Goal: Information Seeking & Learning: Compare options

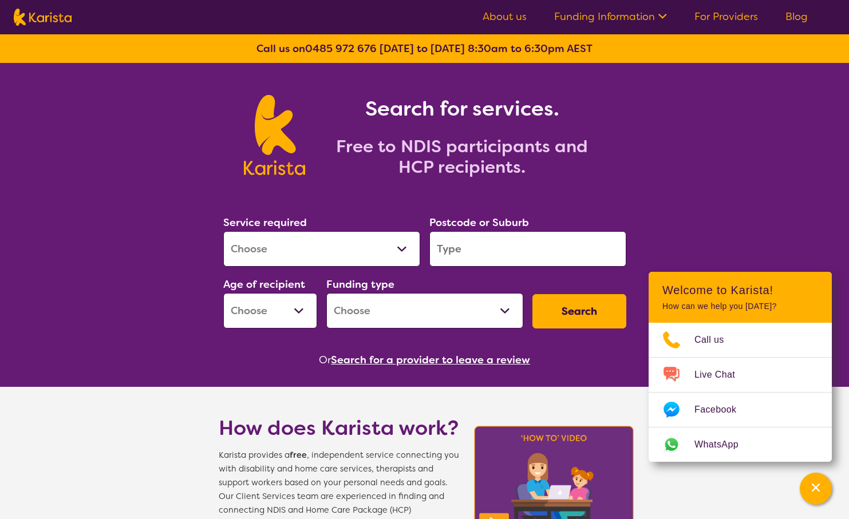
select select "Behaviour support"
click at [223, 231] on select "Allied Health Assistant Assessment ([MEDICAL_DATA] or [MEDICAL_DATA]) Behaviour…" at bounding box center [321, 249] width 197 height 36
select select "NDIS"
click at [481, 245] on input "search" at bounding box center [528, 249] width 197 height 36
type input "3977"
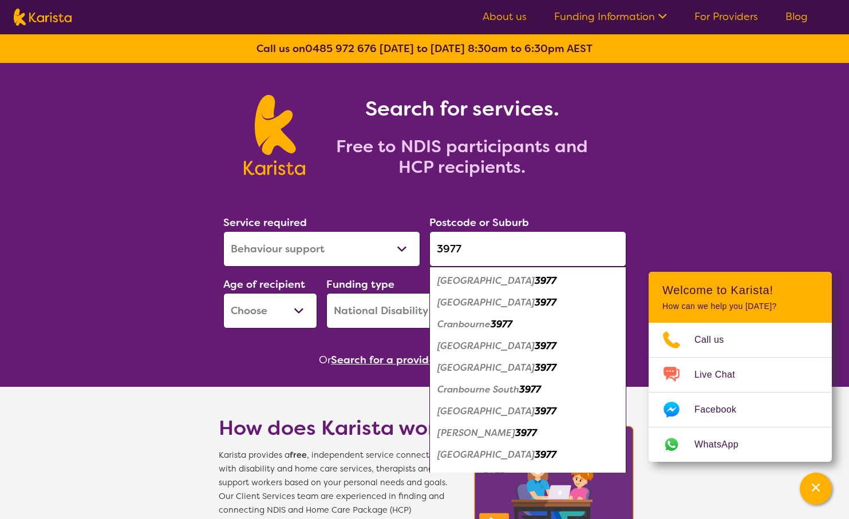
click at [301, 306] on select "Early Childhood - 0 to 9 Child - 10 to 11 Adolescent - 12 to 17 Adult - 18 to 6…" at bounding box center [270, 311] width 94 height 36
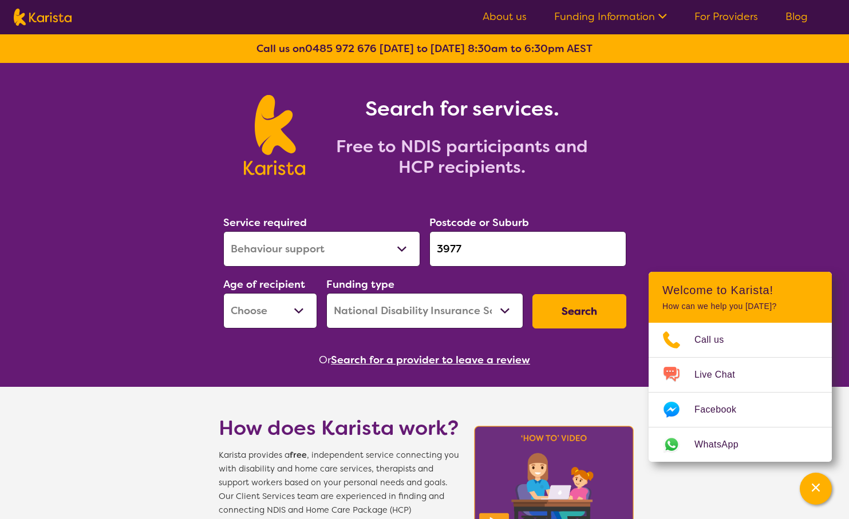
select select "CH"
click at [223, 293] on select "Early Childhood - 0 to 9 Child - 10 to 11 Adolescent - 12 to 17 Adult - 18 to 6…" at bounding box center [270, 311] width 94 height 36
click at [292, 308] on select "Early Childhood - 0 to 9 Child - 10 to 11 Adolescent - 12 to 17 Adult - 18 to 6…" at bounding box center [270, 311] width 94 height 36
click at [396, 309] on select "Home Care Package (HCP) National Disability Insurance Scheme (NDIS) I don't know" at bounding box center [424, 311] width 197 height 36
click at [326, 293] on select "Home Care Package (HCP) National Disability Insurance Scheme (NDIS) I don't know" at bounding box center [424, 311] width 197 height 36
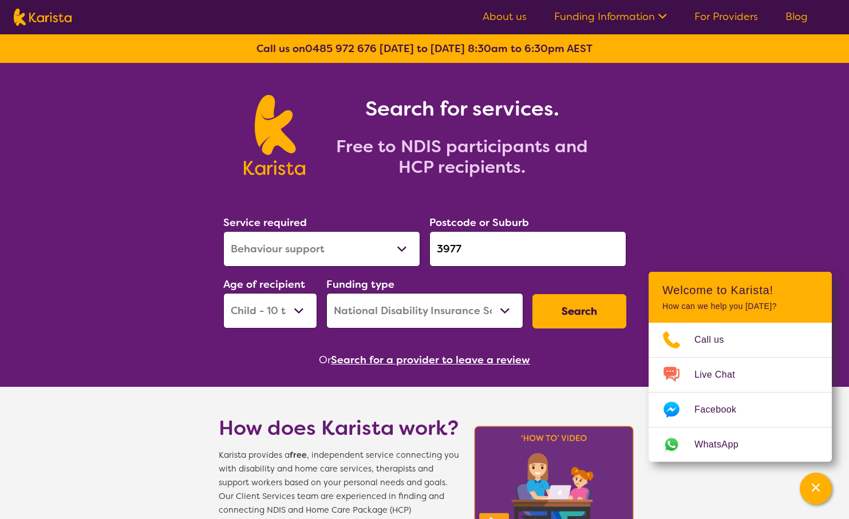
click at [586, 310] on button "Search" at bounding box center [580, 311] width 94 height 34
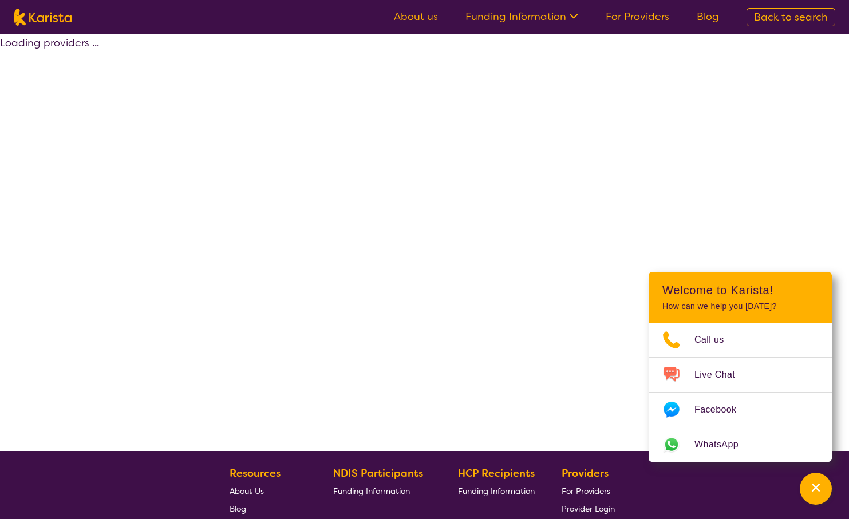
select select "by_score"
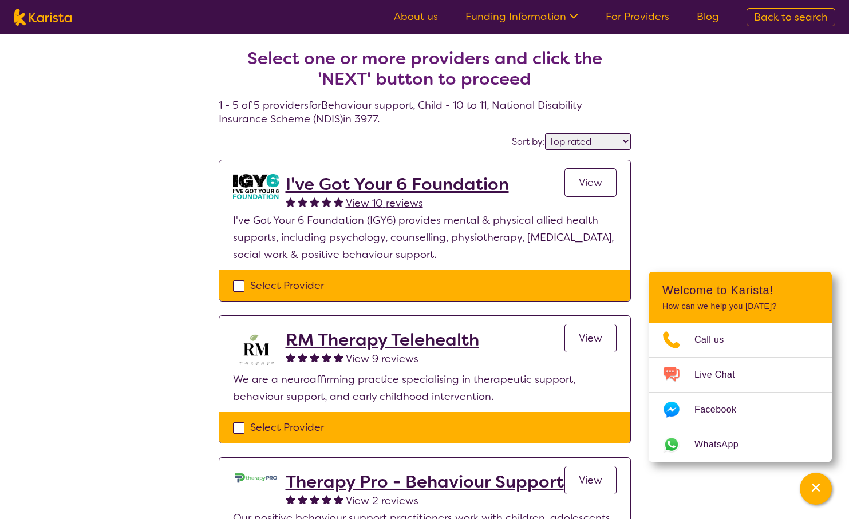
click at [734, 179] on div "Select one or more providers and click the 'NEXT' button to proceed 1 - 5 of 5 …" at bounding box center [424, 492] width 849 height 917
select select "Behaviour support"
select select "CH"
select select "NDIS"
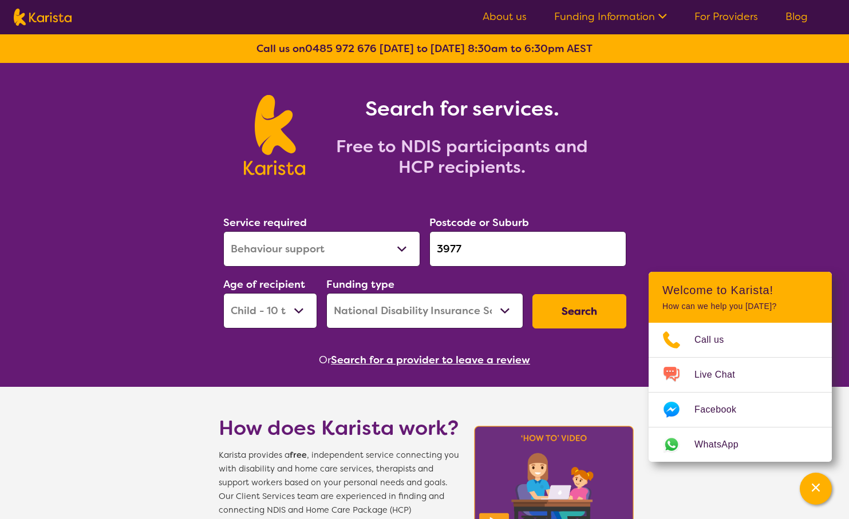
click at [389, 253] on select "Allied Health Assistant Assessment ([MEDICAL_DATA] or [MEDICAL_DATA]) Behaviour…" at bounding box center [321, 249] width 197 height 36
select select "[MEDICAL_DATA]"
click at [223, 231] on select "Allied Health Assistant Assessment ([MEDICAL_DATA] or [MEDICAL_DATA]) Behaviour…" at bounding box center [321, 249] width 197 height 36
click at [580, 308] on button "Search" at bounding box center [580, 311] width 94 height 34
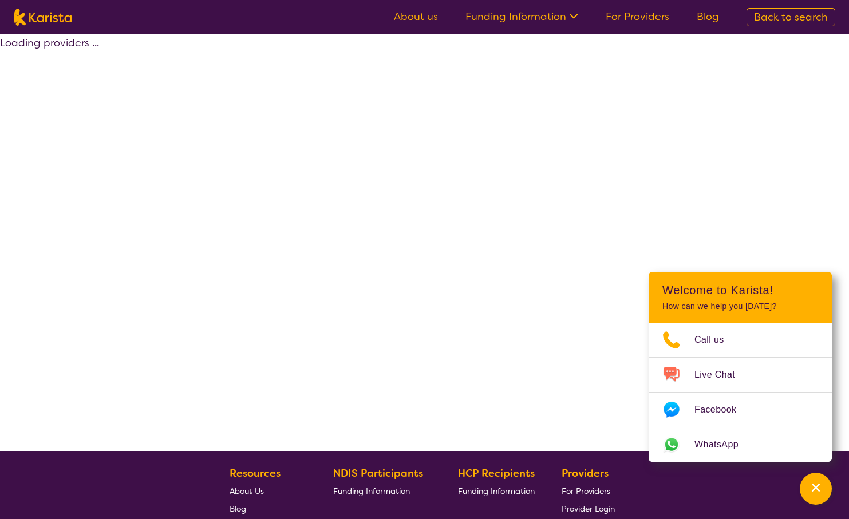
select select "by_score"
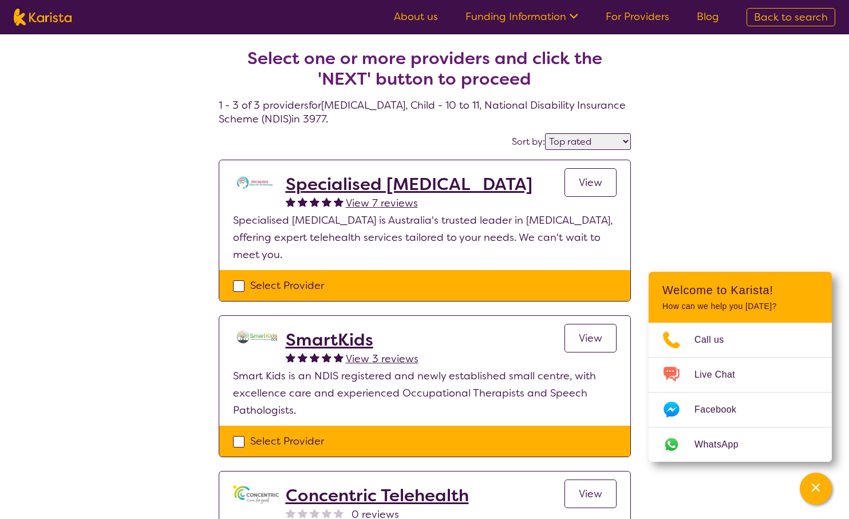
click at [388, 361] on span "View 3 reviews" at bounding box center [382, 359] width 73 height 14
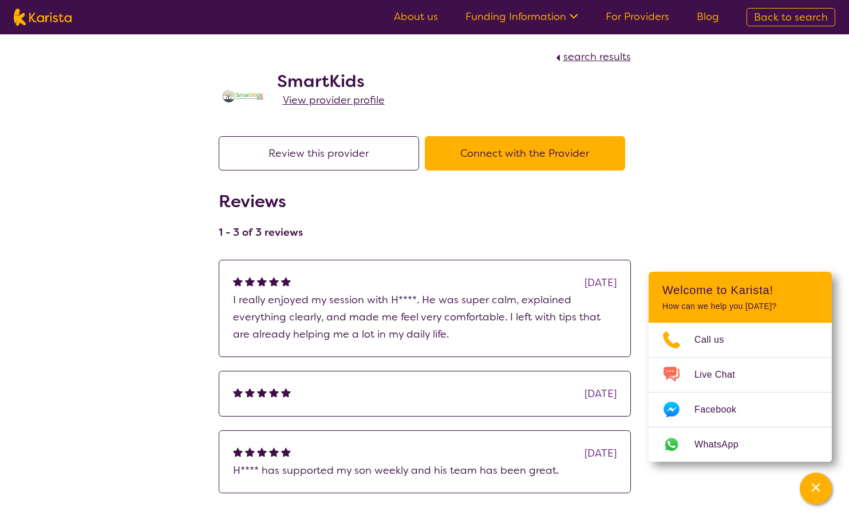
click at [338, 101] on span "View provider profile" at bounding box center [334, 100] width 102 height 14
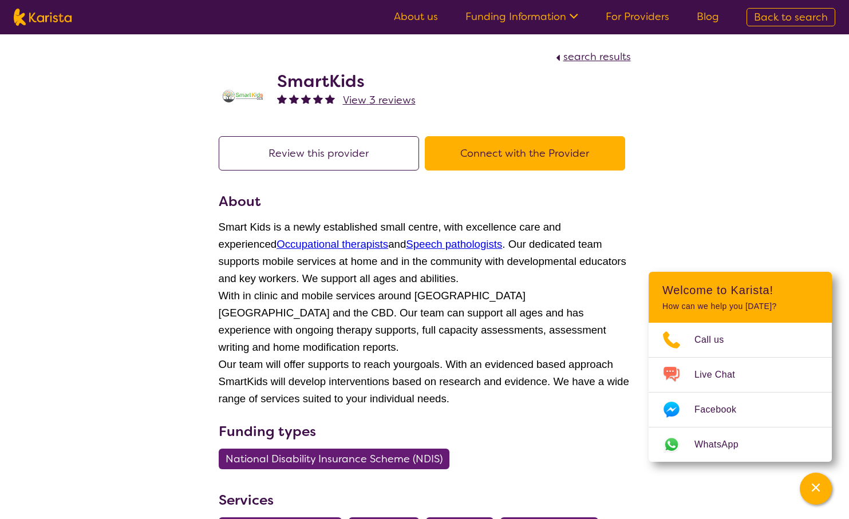
click at [588, 57] on span "search results" at bounding box center [598, 57] width 68 height 14
select select "by_score"
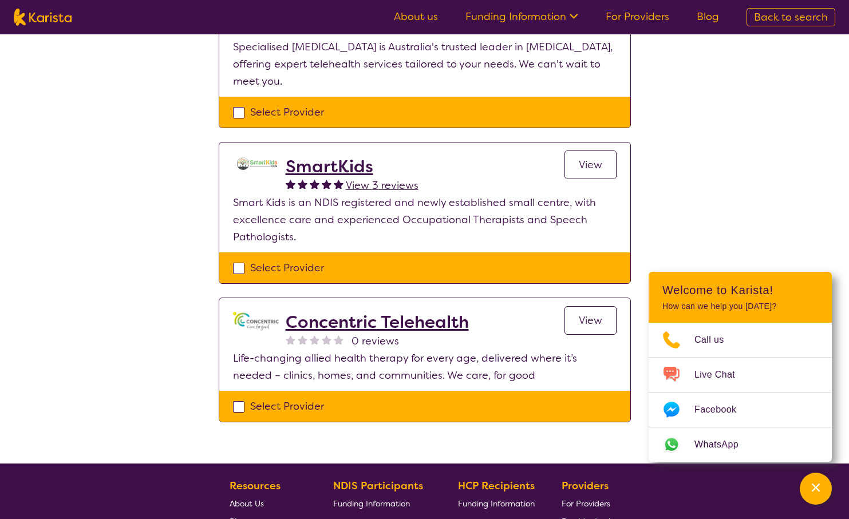
scroll to position [175, 0]
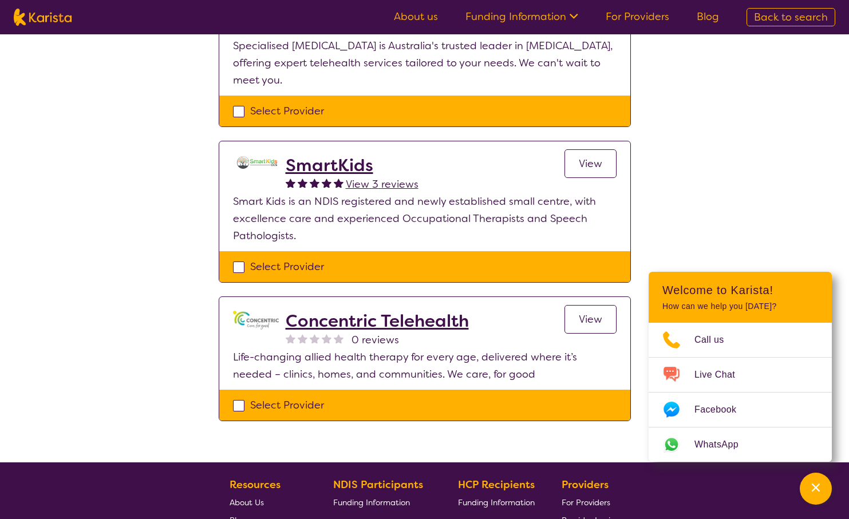
click at [312, 262] on div "Select Provider" at bounding box center [425, 266] width 384 height 17
checkbox input "true"
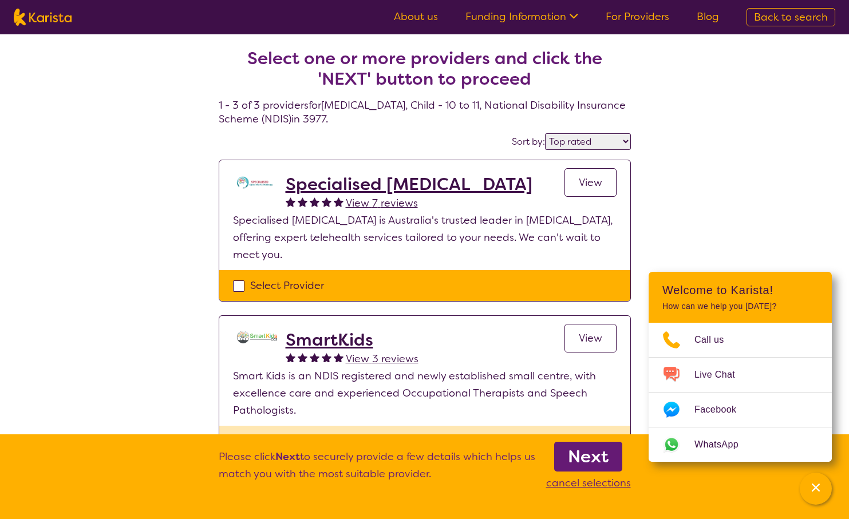
click at [602, 467] on b "Next" at bounding box center [588, 457] width 41 height 23
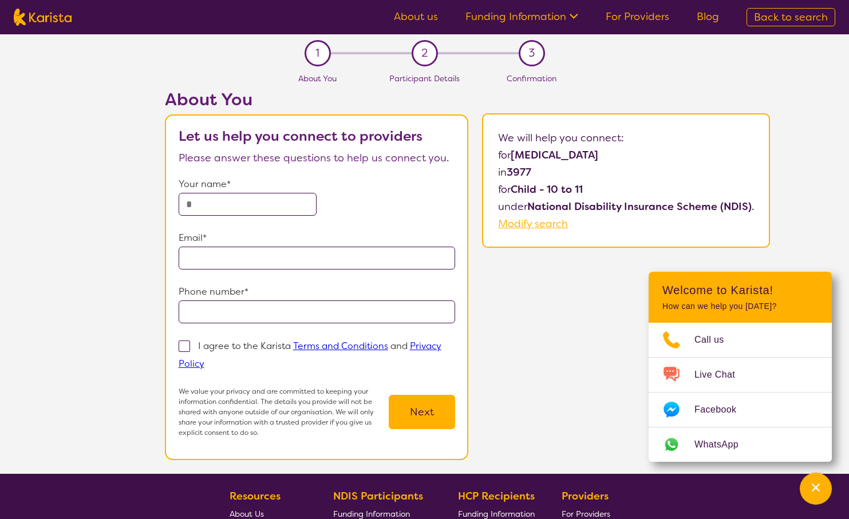
select select "by_score"
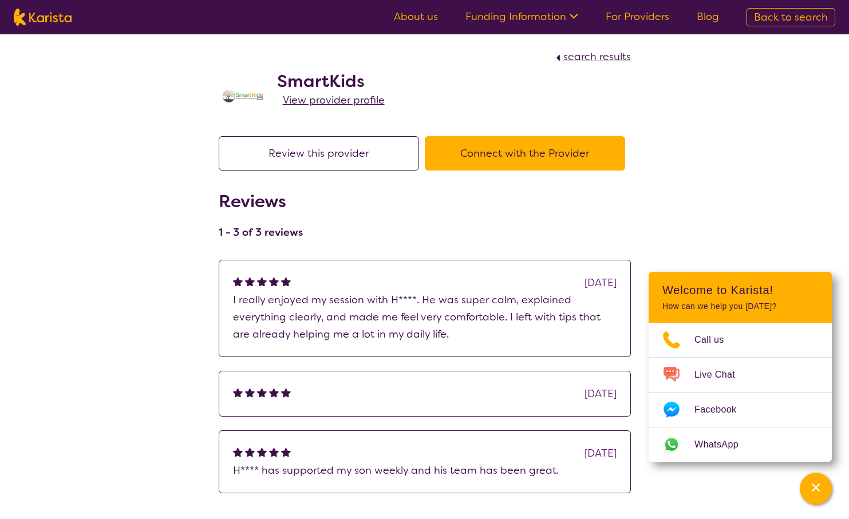
select select "by_score"
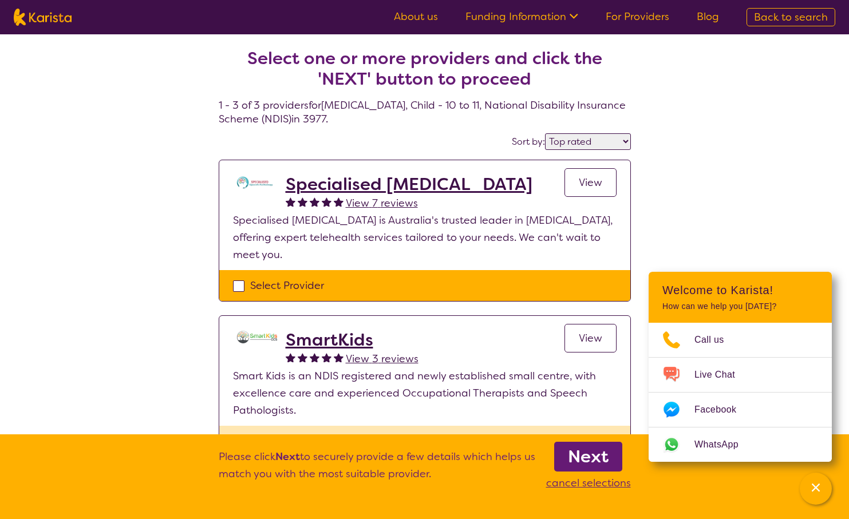
click at [447, 180] on h2 "Specialised [MEDICAL_DATA]" at bounding box center [409, 184] width 247 height 21
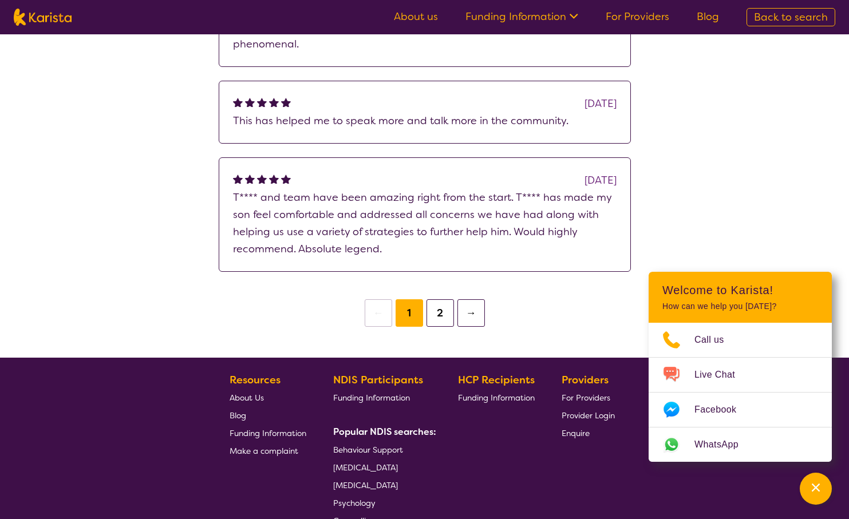
scroll to position [1893, 0]
click at [439, 299] on button "2" at bounding box center [440, 312] width 27 height 27
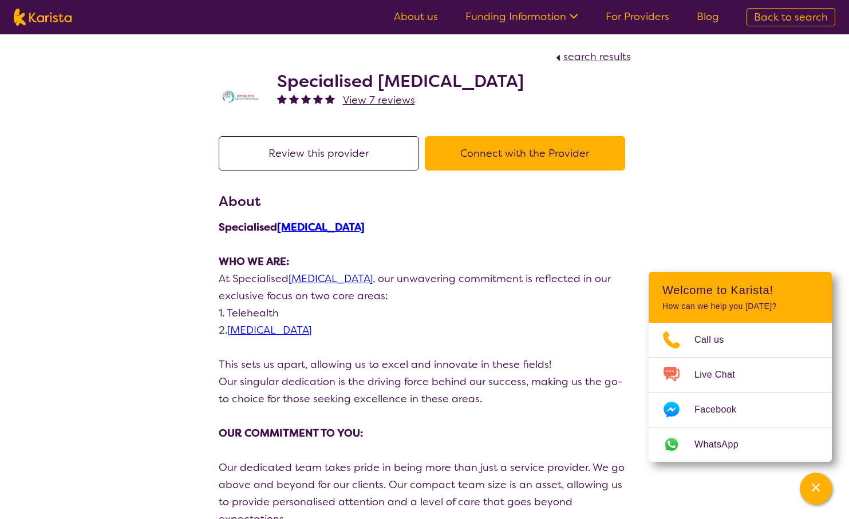
click at [609, 49] on div "search results" at bounding box center [425, 56] width 412 height 17
click at [605, 67] on div "Specialised [MEDICAL_DATA] View 7 reviews" at bounding box center [425, 93] width 412 height 57
click at [605, 61] on span "search results" at bounding box center [598, 57] width 68 height 14
select select "by_score"
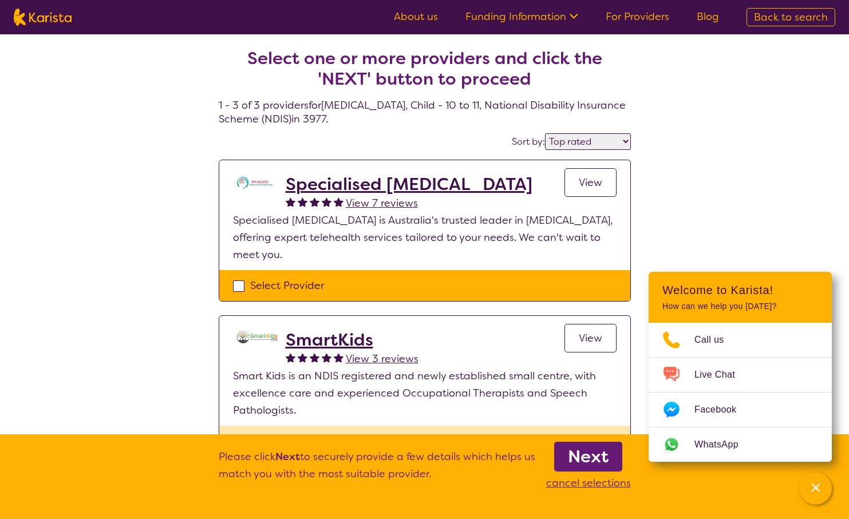
click at [545, 17] on link "Funding Information" at bounding box center [522, 17] width 113 height 14
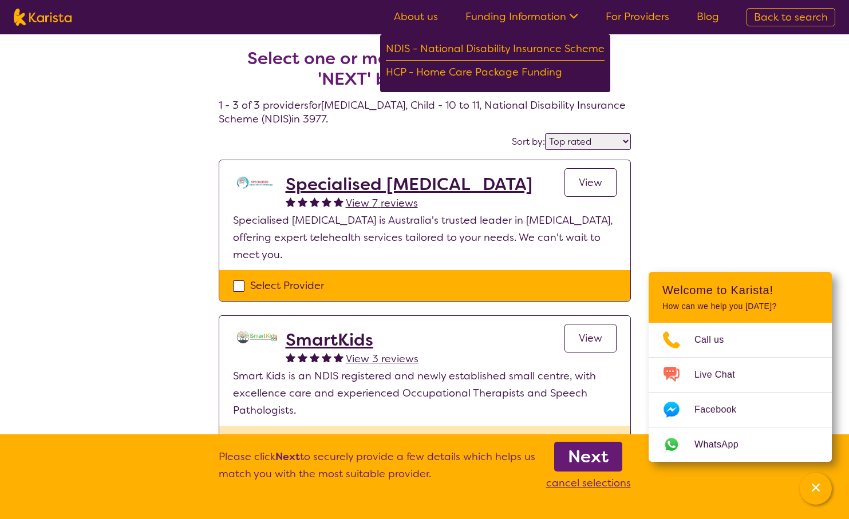
click at [726, 71] on div "Select one or more providers and click the 'NEXT' button to proceed 1 - 3 of 3 …" at bounding box center [424, 335] width 849 height 603
click at [763, 15] on span "Back to search" at bounding box center [791, 17] width 74 height 14
select select "[MEDICAL_DATA]"
select select "CH"
select select "NDIS"
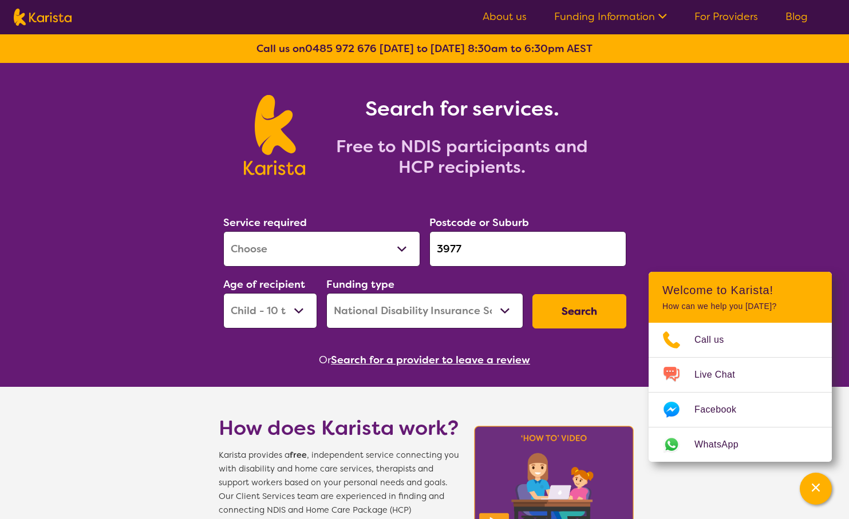
click at [371, 255] on select "Allied Health Assistant Assessment ([MEDICAL_DATA] or [MEDICAL_DATA]) Behaviour…" at bounding box center [321, 249] width 197 height 36
select select "Support worker"
click at [223, 231] on select "Allied Health Assistant Assessment ([MEDICAL_DATA] or [MEDICAL_DATA]) Behaviour…" at bounding box center [321, 249] width 197 height 36
click at [592, 311] on button "Search" at bounding box center [580, 311] width 94 height 34
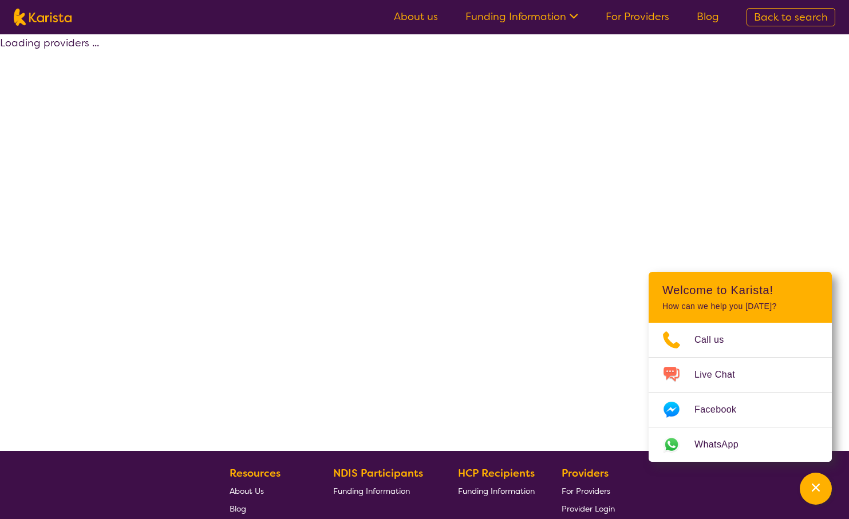
select select "by_score"
